Goal: Information Seeking & Learning: Learn about a topic

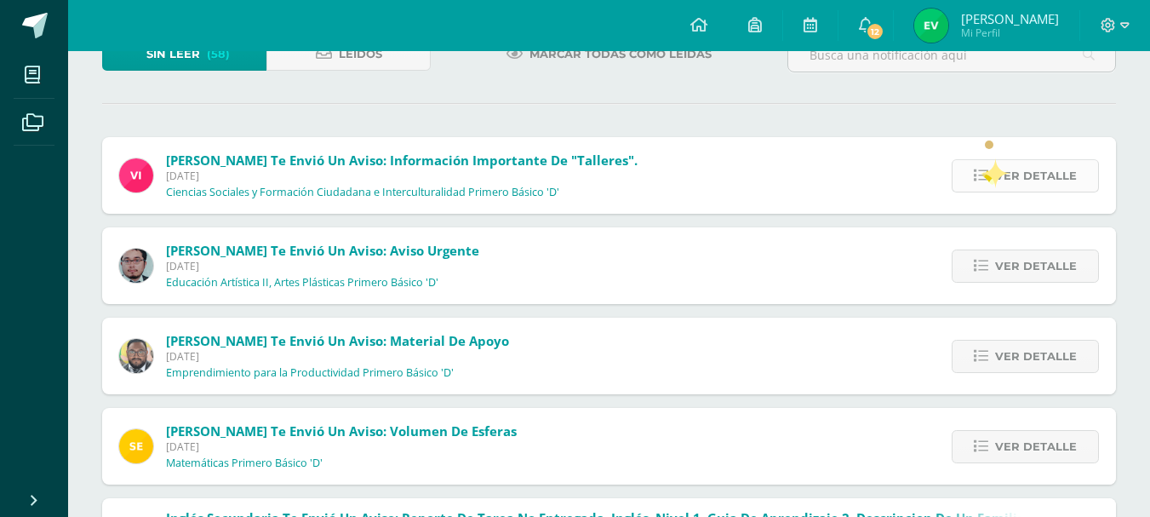
click at [986, 174] on icon at bounding box center [980, 175] width 14 height 14
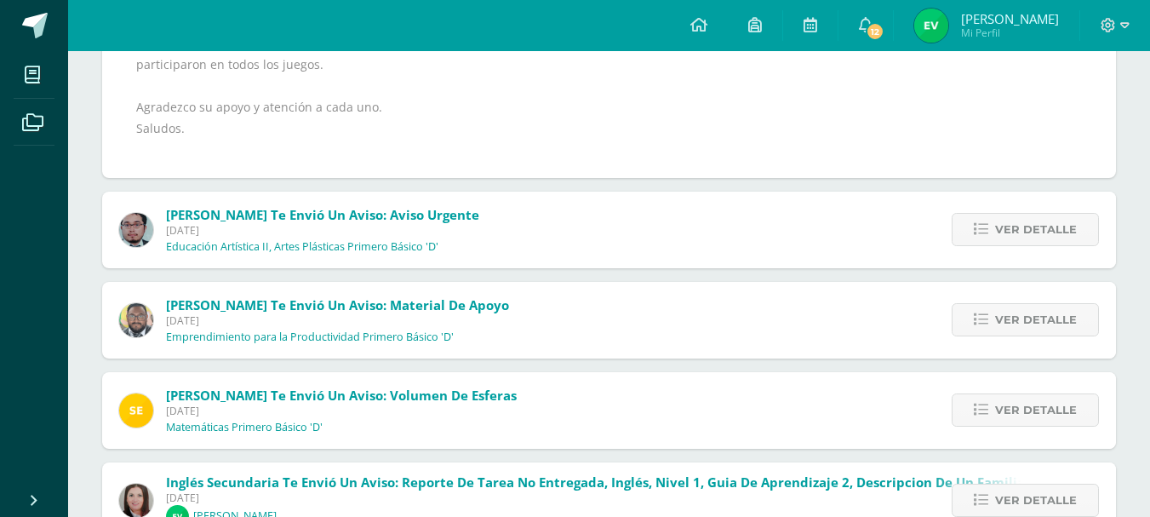
scroll to position [417, 0]
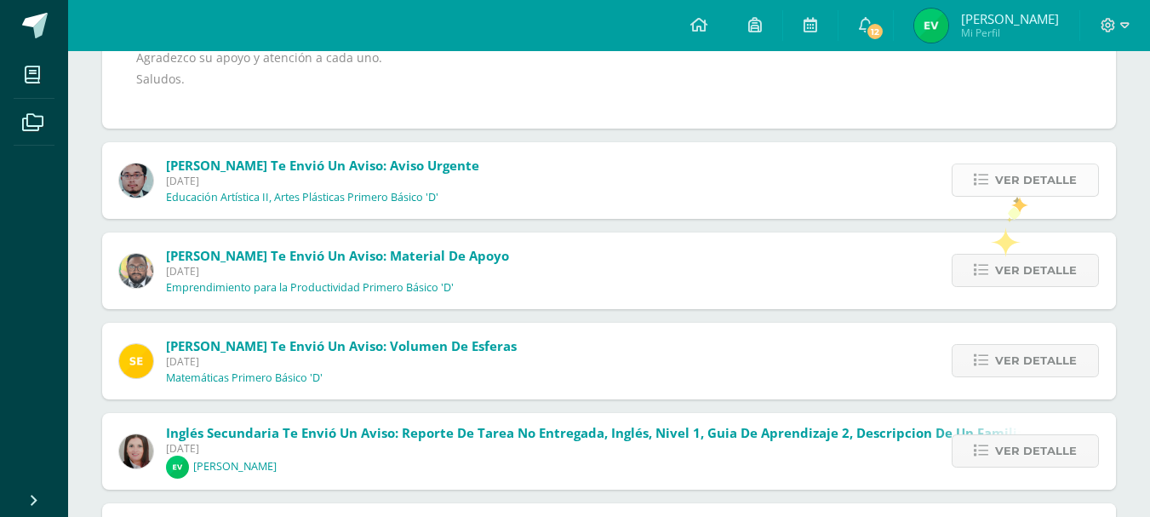
click at [1013, 191] on span "Ver detalle" at bounding box center [1036, 179] width 82 height 31
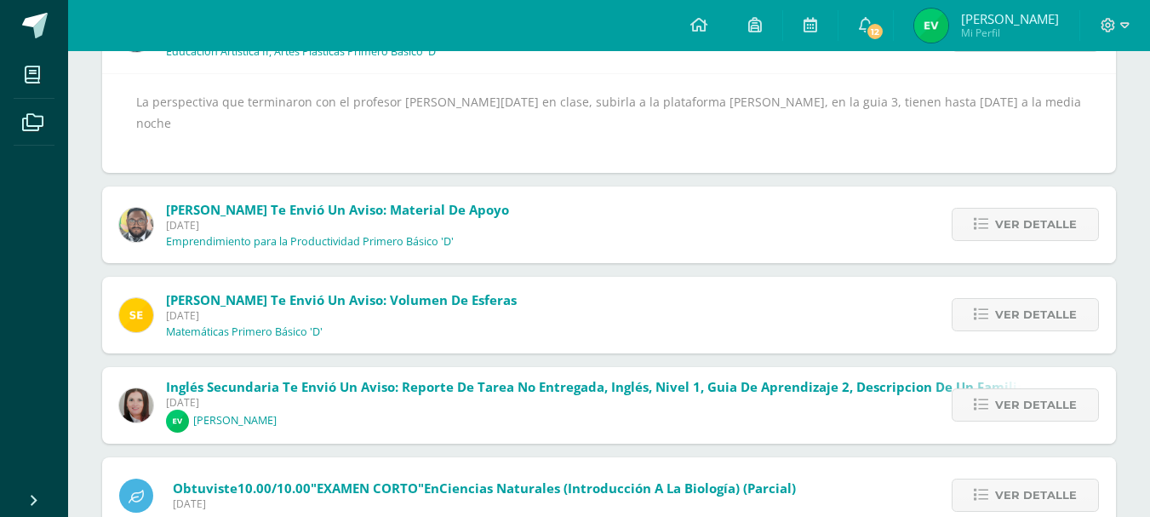
scroll to position [274, 0]
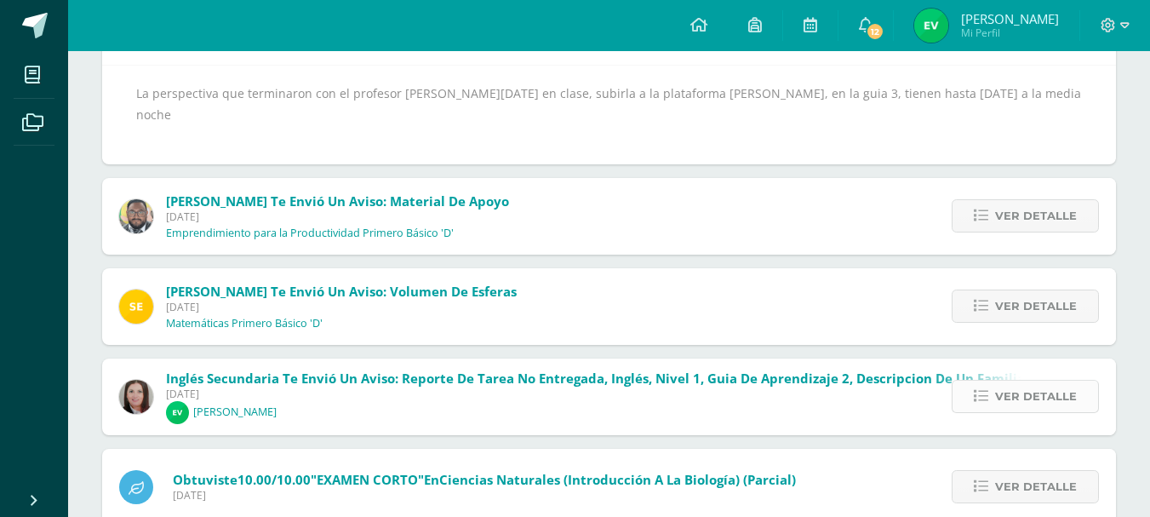
click at [1036, 380] on span "Ver detalle" at bounding box center [1036, 395] width 82 height 31
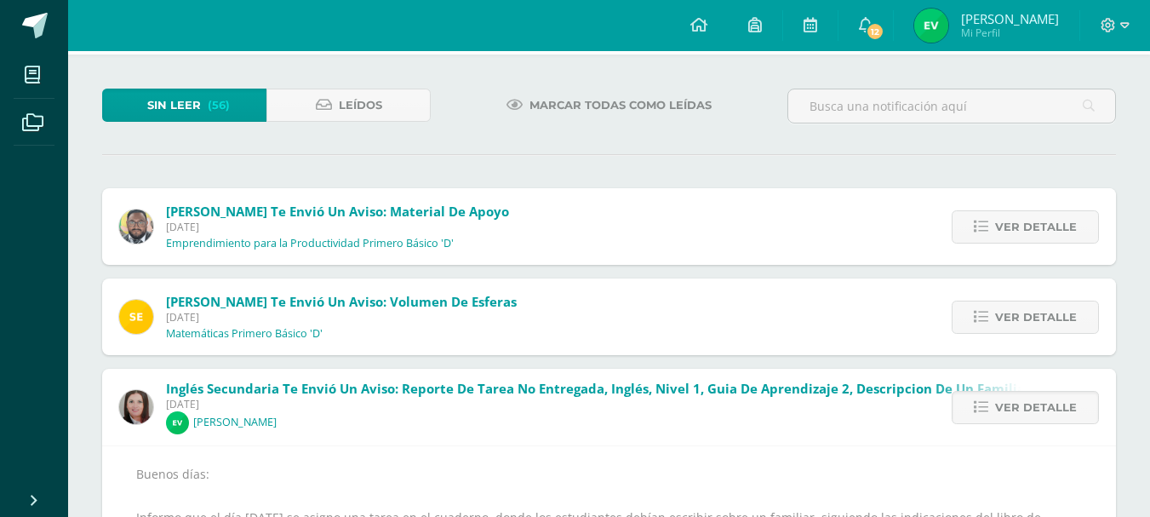
scroll to position [71, 0]
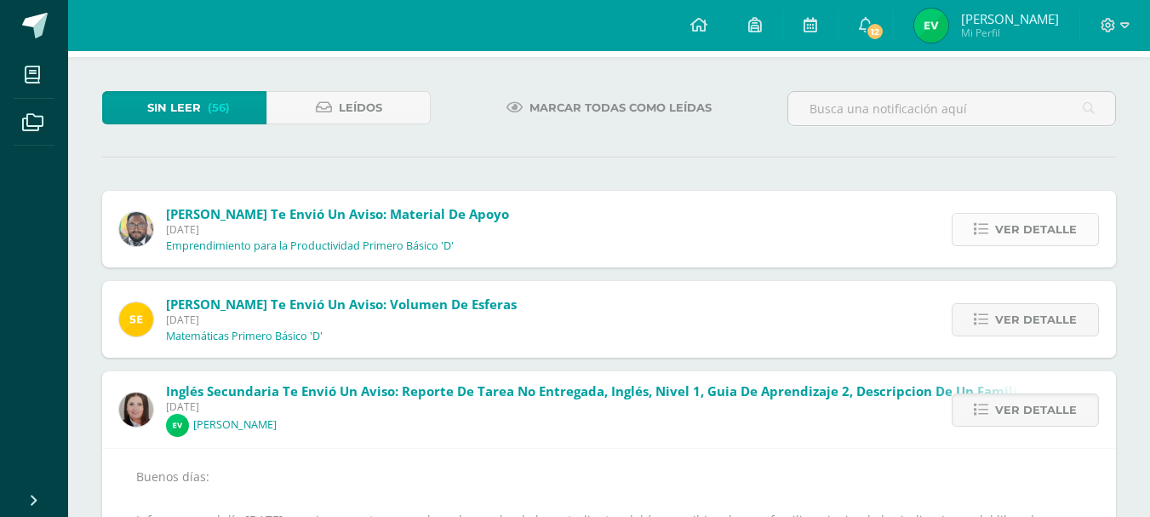
click at [1031, 235] on span "Ver detalle" at bounding box center [1036, 229] width 82 height 31
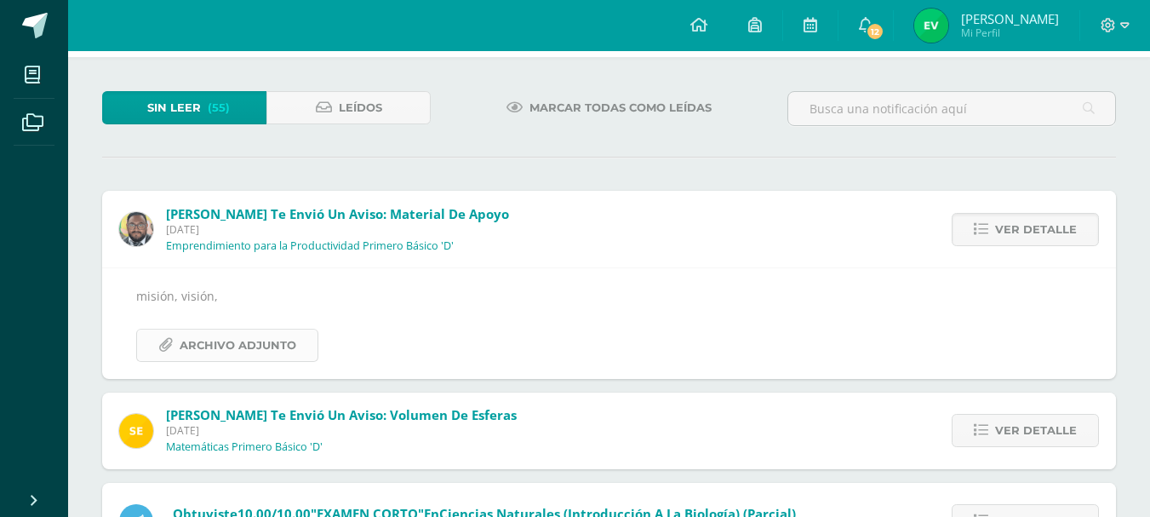
click at [260, 350] on span "Archivo Adjunto" at bounding box center [238, 344] width 117 height 31
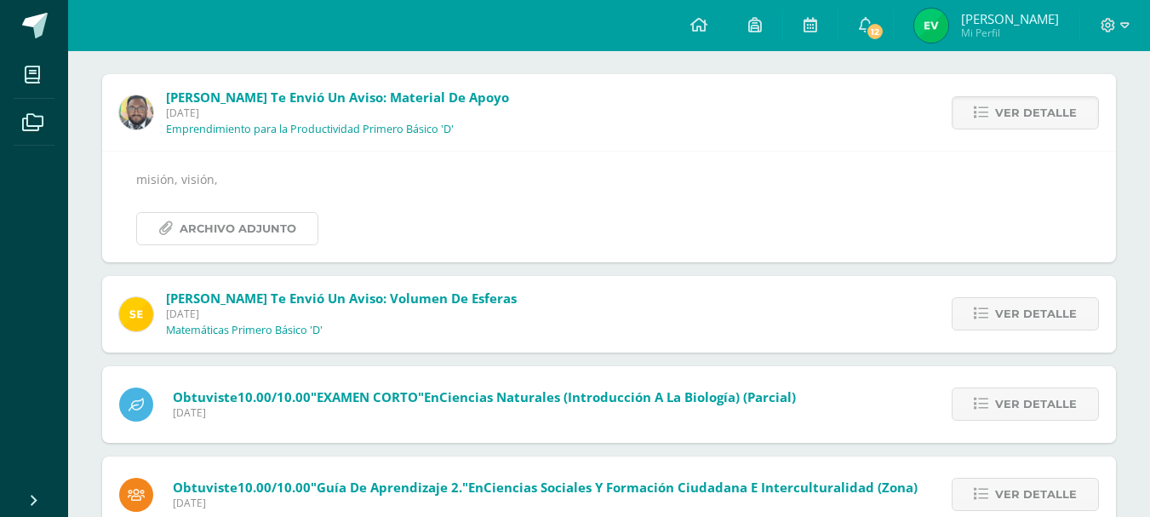
scroll to position [223, 0]
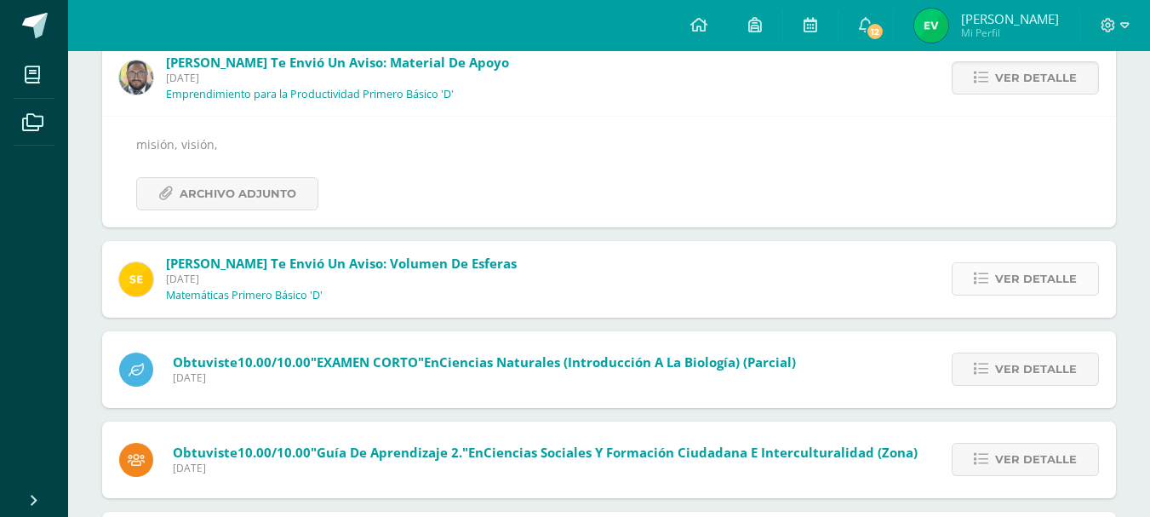
click at [973, 279] on link "Ver detalle" at bounding box center [1024, 278] width 147 height 33
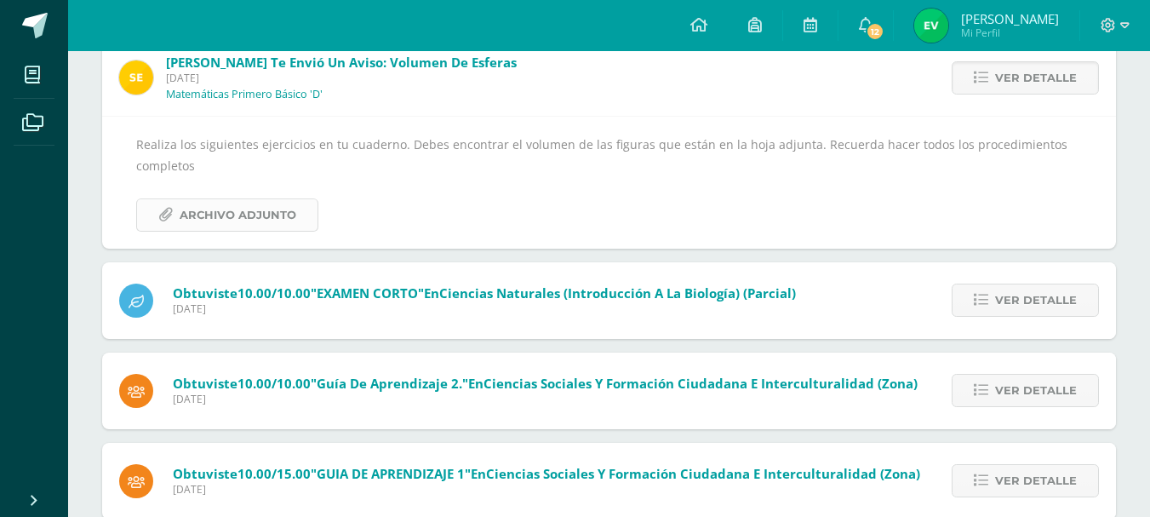
click at [214, 214] on span "Archivo Adjunto" at bounding box center [238, 214] width 117 height 31
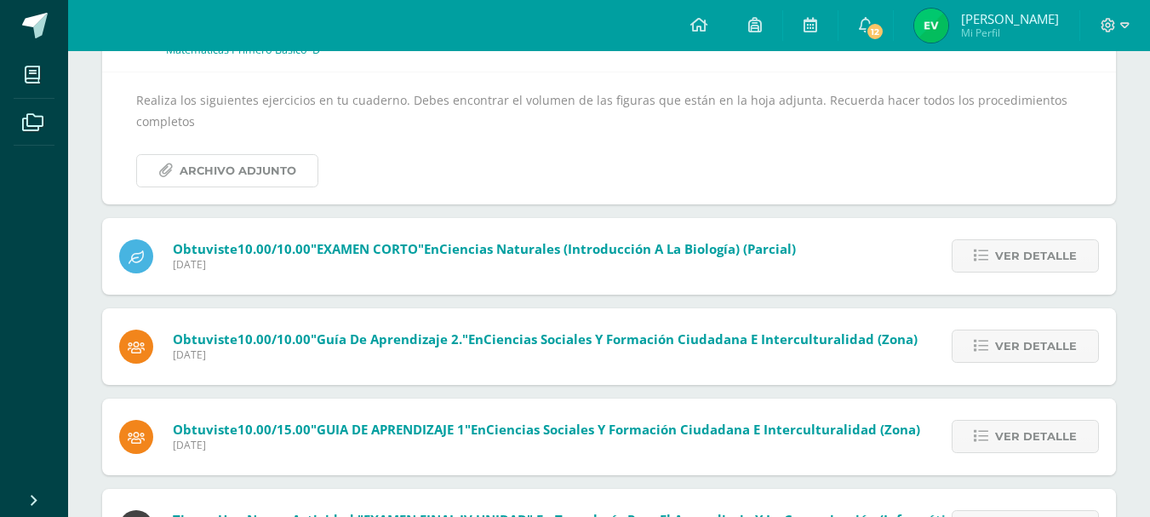
scroll to position [277, 0]
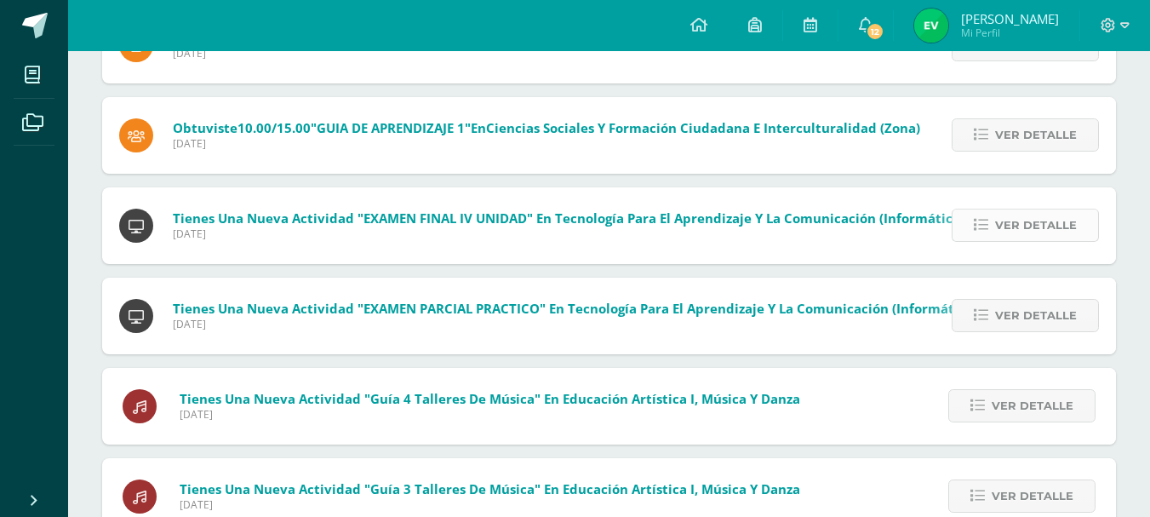
click at [1047, 208] on link "Ver detalle" at bounding box center [1024, 224] width 147 height 33
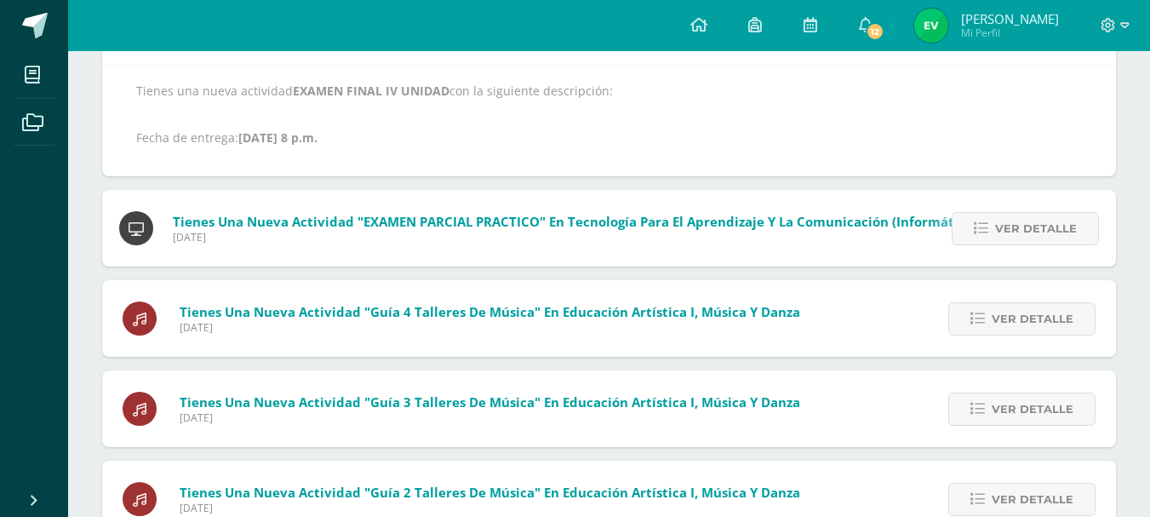
scroll to position [345, 0]
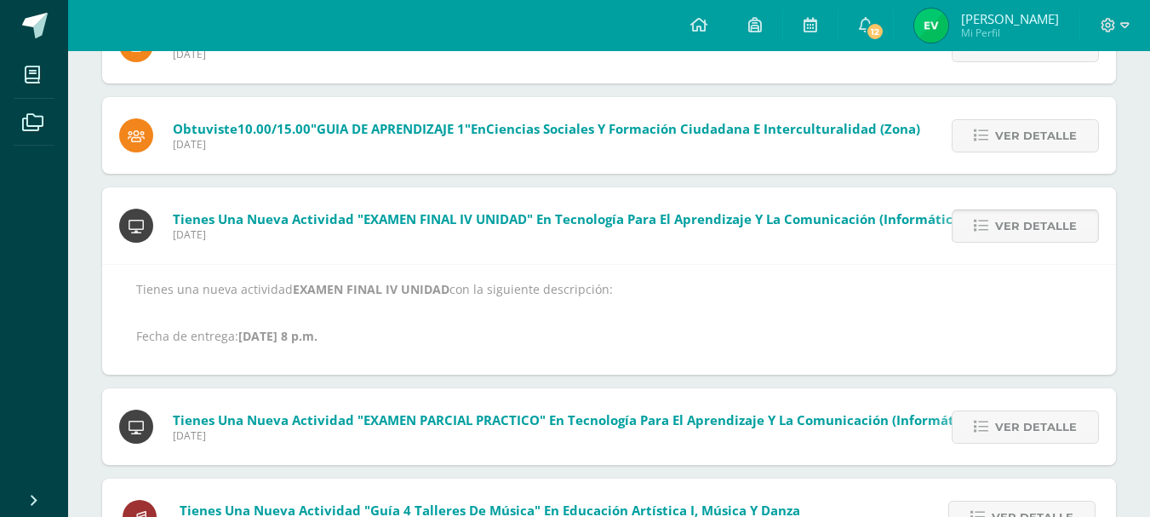
click at [1031, 232] on span "Ver detalle" at bounding box center [1036, 225] width 82 height 31
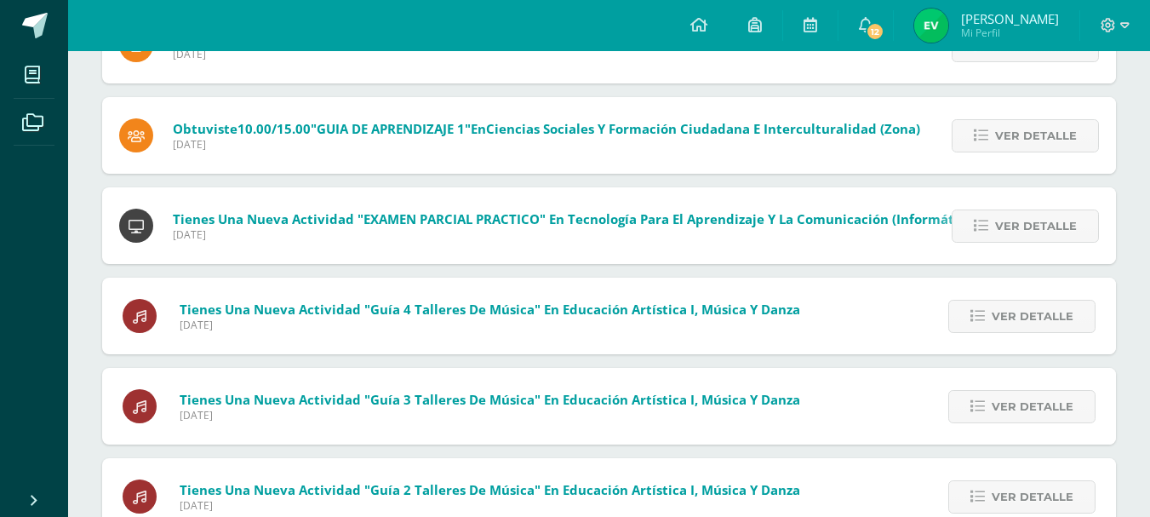
click at [1031, 232] on span "Ver detalle" at bounding box center [1036, 225] width 82 height 31
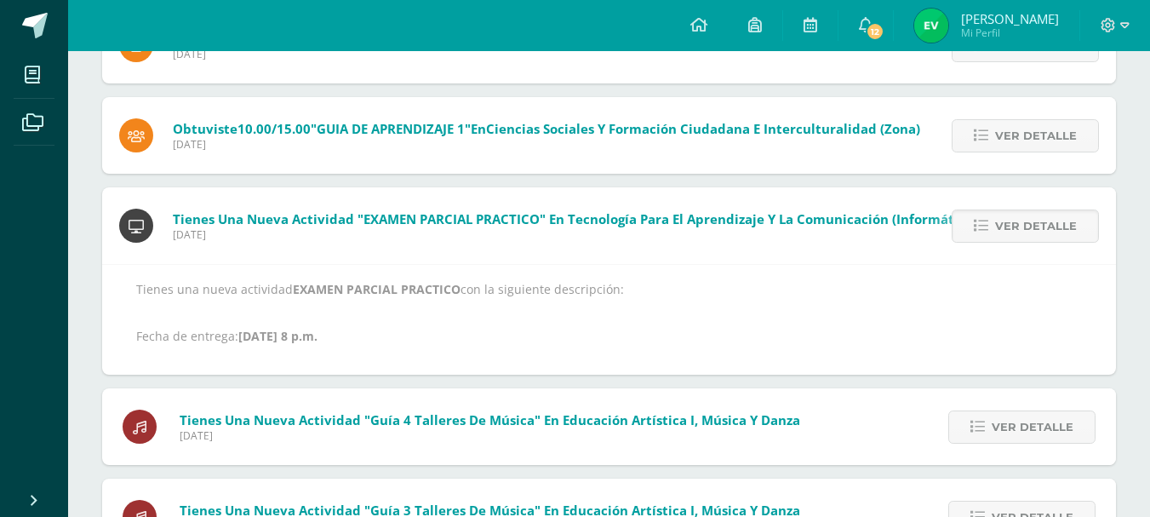
click at [1031, 232] on span "Ver detalle" at bounding box center [1036, 225] width 82 height 31
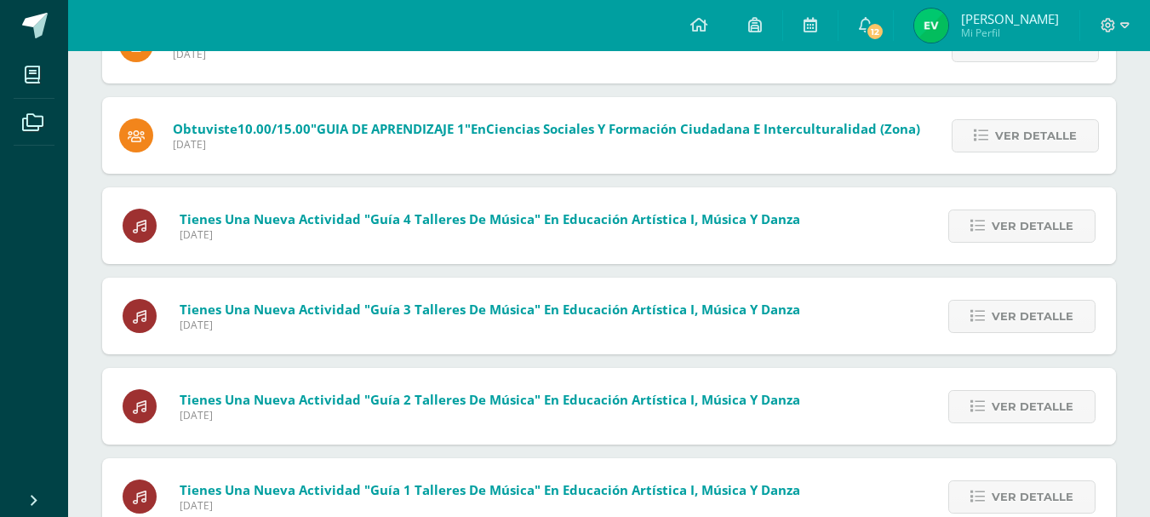
scroll to position [0, 0]
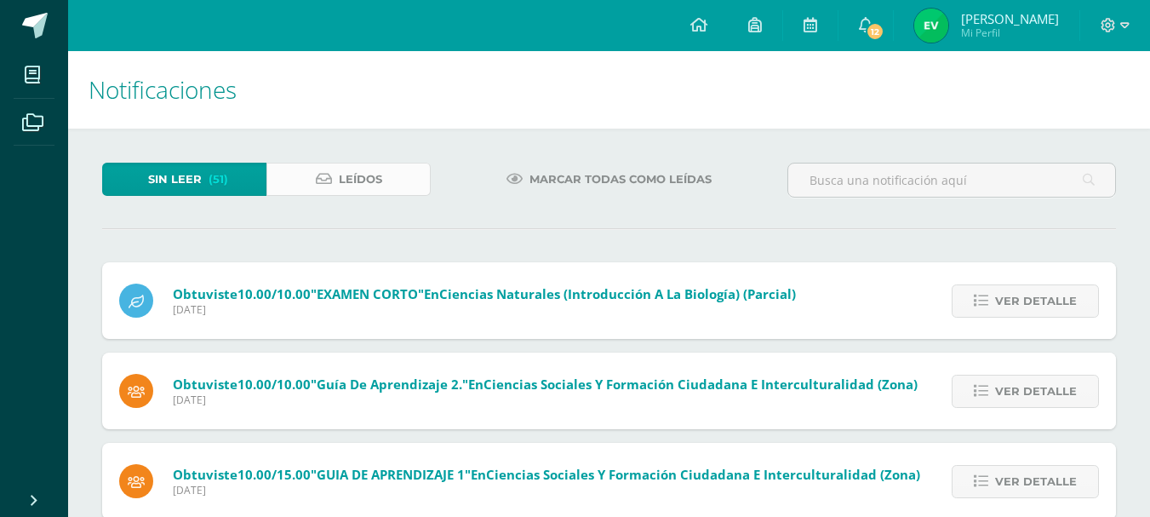
click at [334, 189] on link "Leídos" at bounding box center [348, 179] width 164 height 33
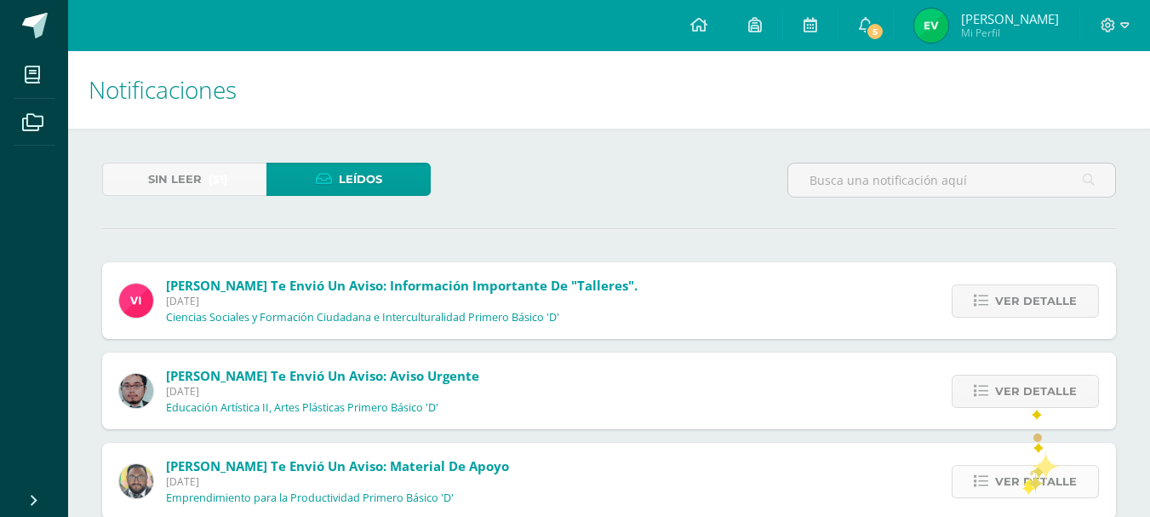
click at [1022, 482] on span "Ver detalle" at bounding box center [1036, 480] width 82 height 31
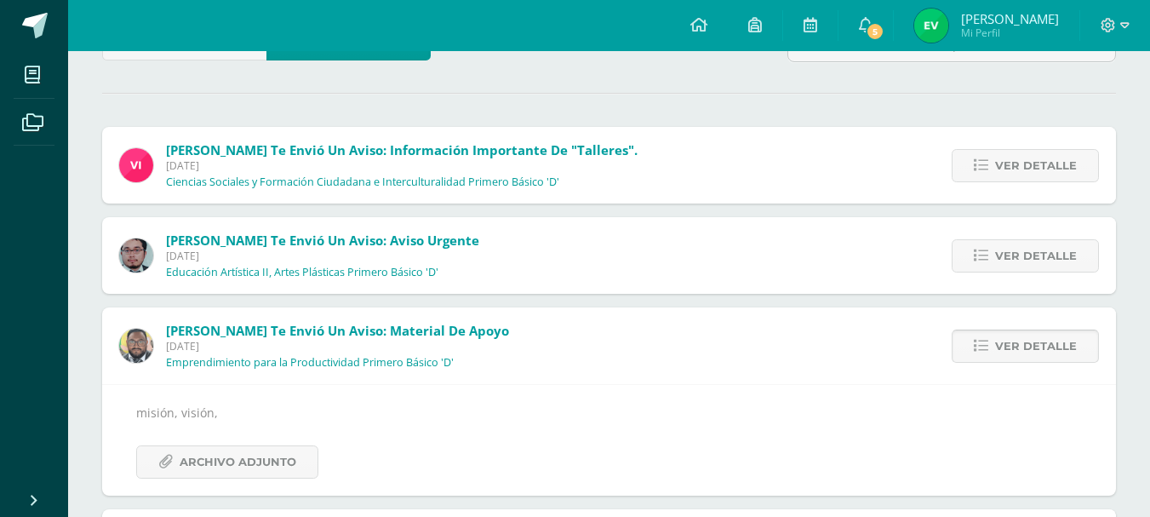
scroll to position [134, 0]
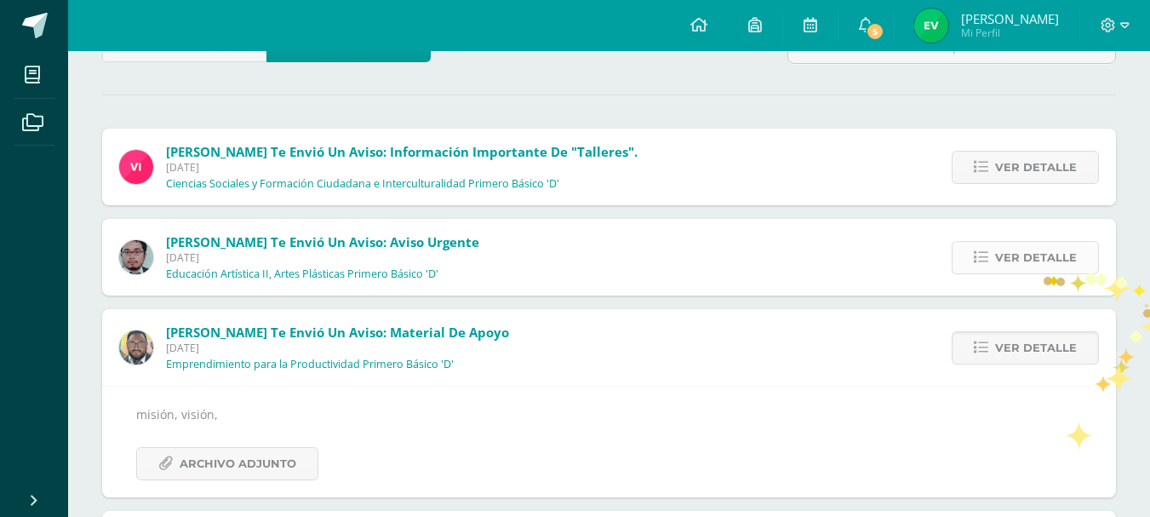
click at [1042, 272] on span "Ver detalle" at bounding box center [1036, 257] width 82 height 31
